Goal: Task Accomplishment & Management: Manage account settings

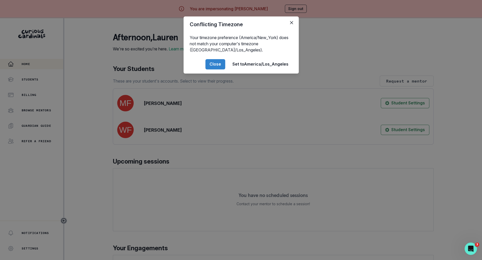
click at [126, 166] on div "Conflicting Timezone Your timezone preference (America/New_York) does not match…" at bounding box center [241, 130] width 482 height 260
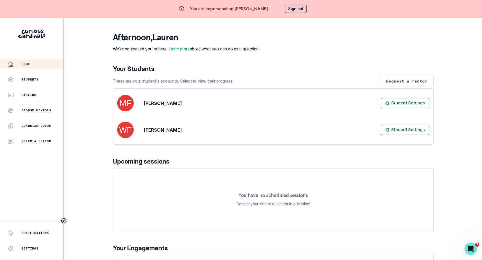
click at [287, 12] on button "Sign out" at bounding box center [296, 9] width 22 height 8
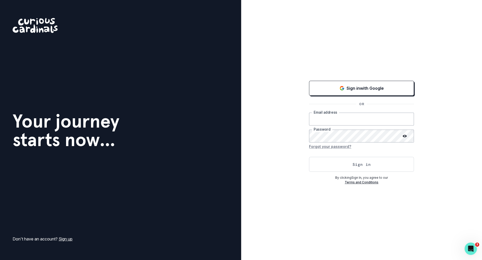
type input "[PERSON_NAME][EMAIL_ADDRESS][DOMAIN_NAME]"
click at [325, 160] on button "Sign in" at bounding box center [361, 164] width 105 height 15
